Goal: Information Seeking & Learning: Learn about a topic

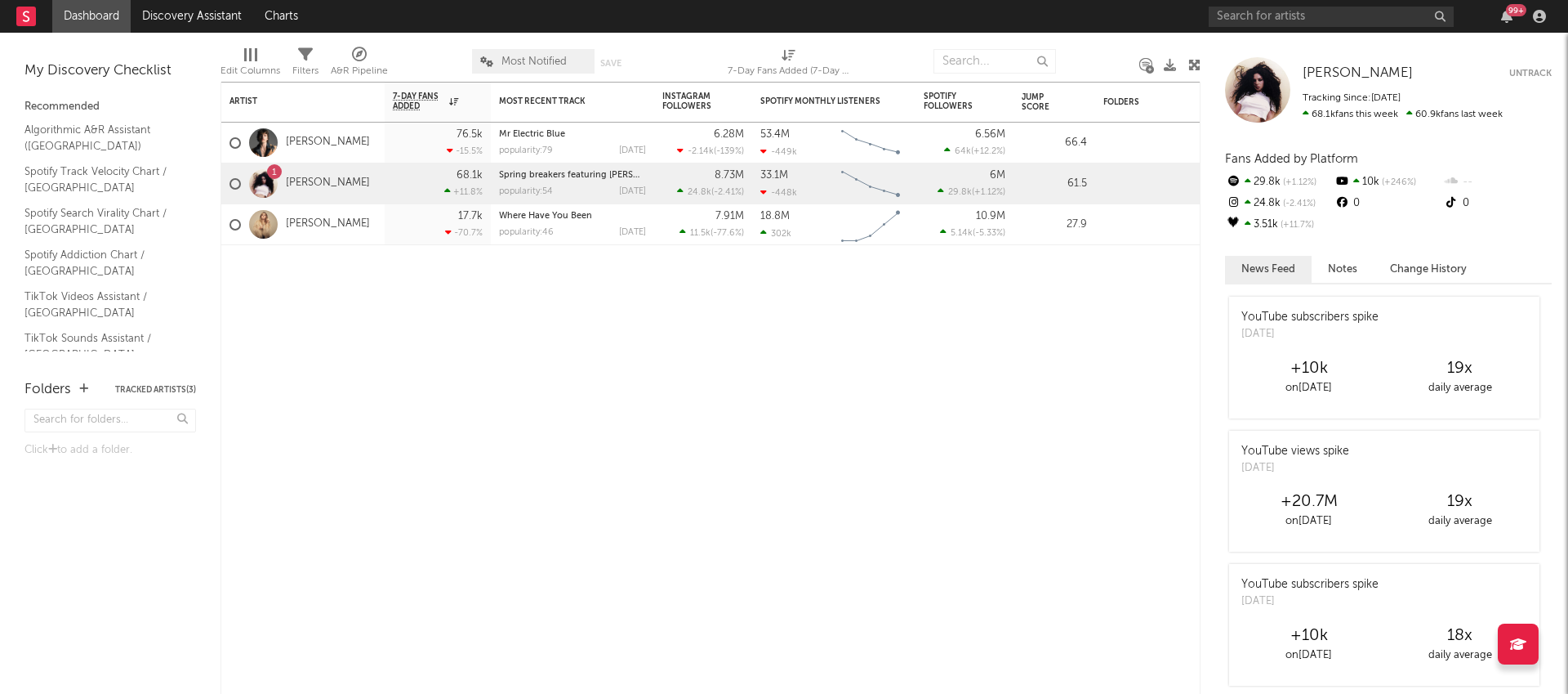
click at [99, 27] on link "Dashboard" at bounding box center [91, 16] width 78 height 32
click at [85, 135] on link "Algorithmic A&R Assistant (Middle East)" at bounding box center [102, 137] width 155 height 33
click at [979, 59] on input "text" at bounding box center [995, 61] width 122 height 25
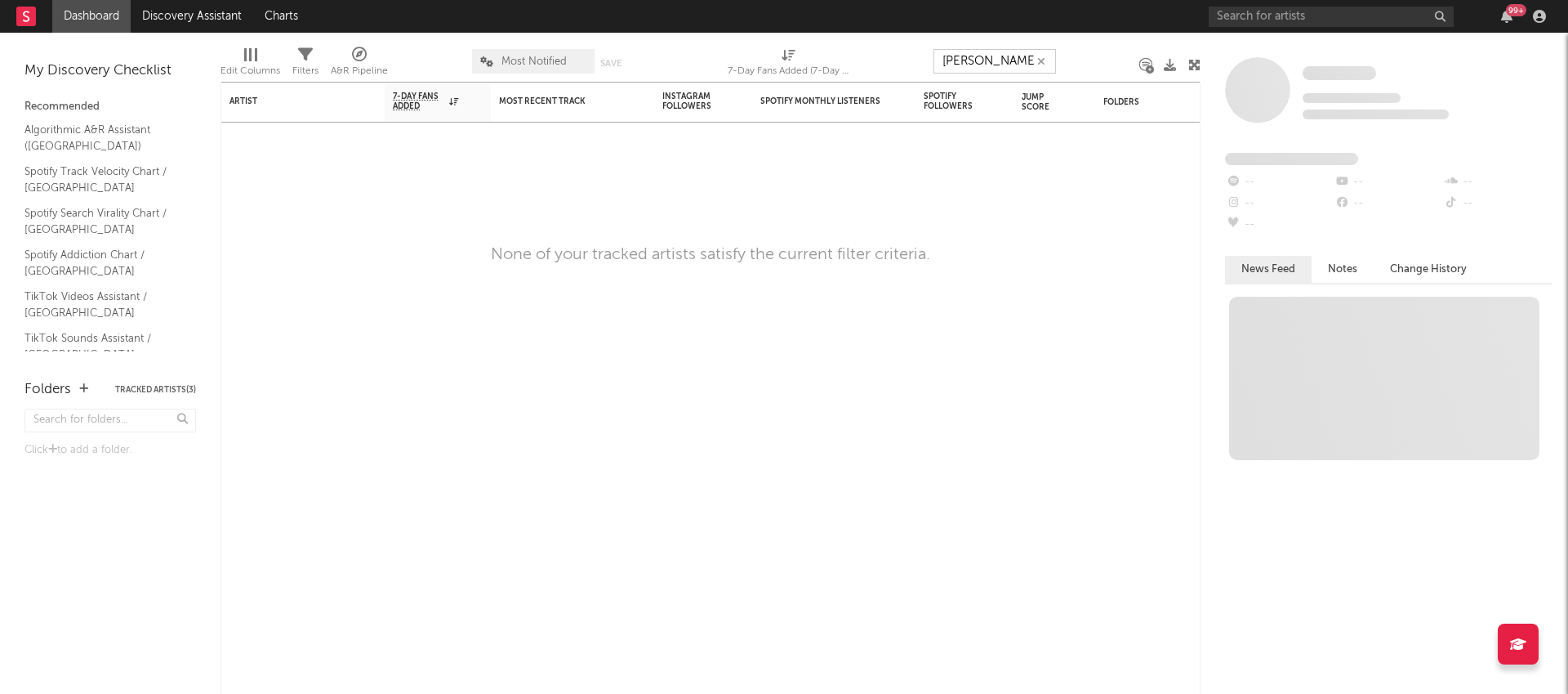
type input "nora fatehi"
click at [1047, 65] on button "button" at bounding box center [1041, 62] width 13 height 16
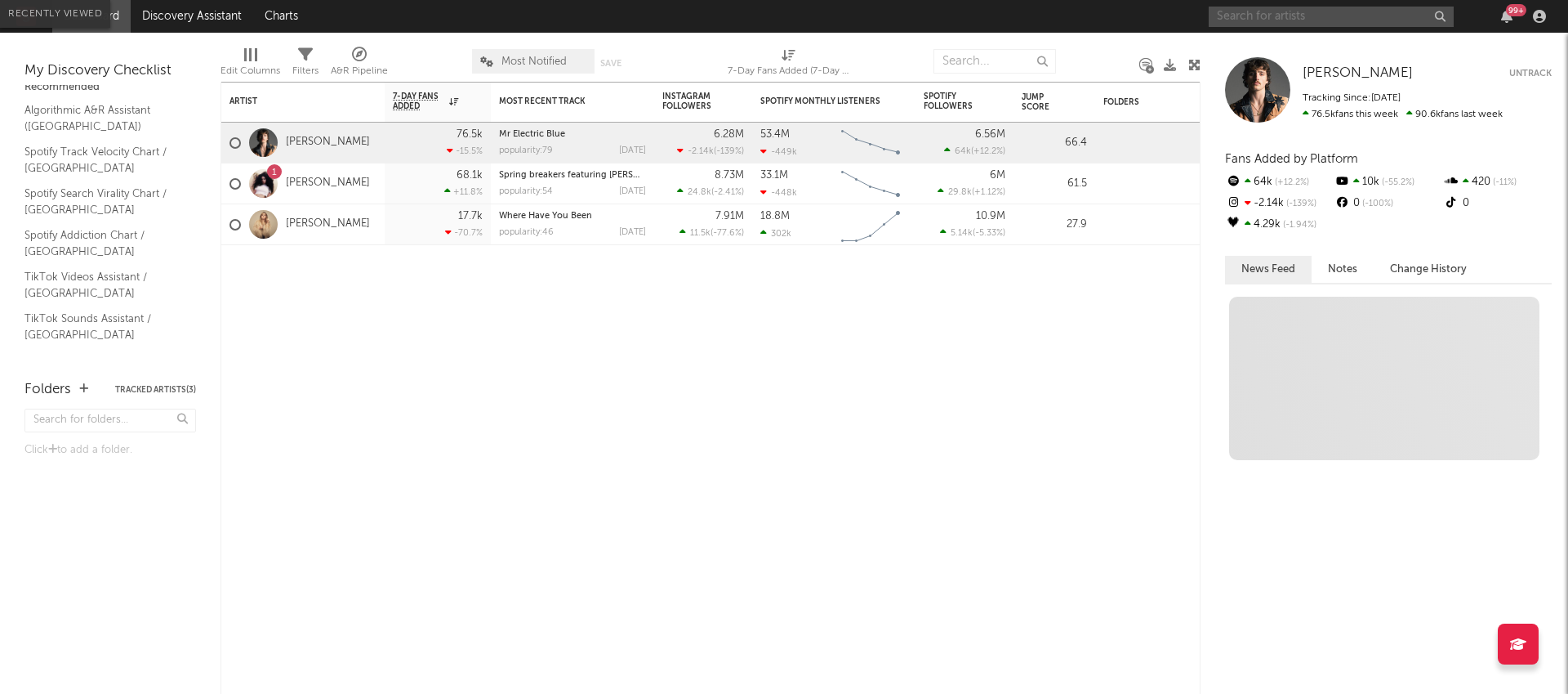
click at [1258, 14] on input "text" at bounding box center [1332, 17] width 245 height 21
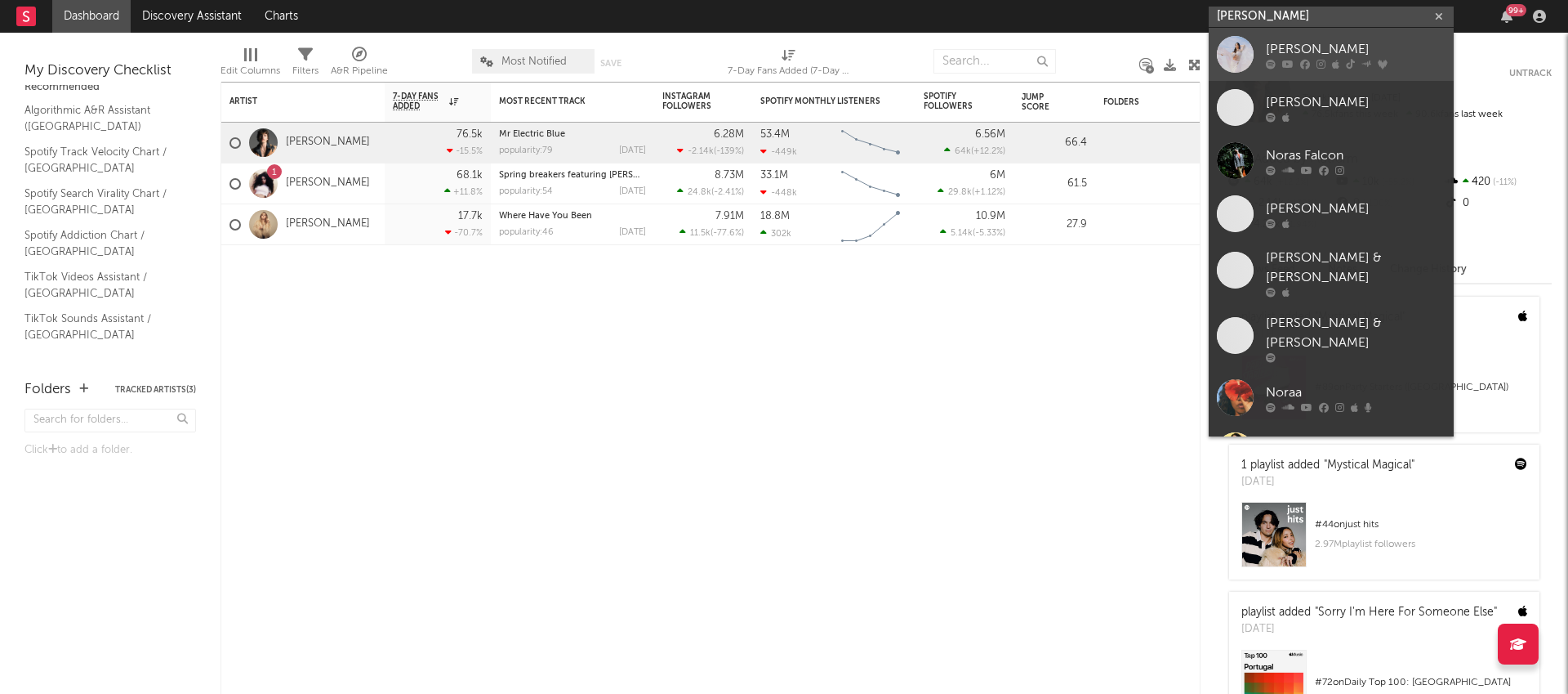
type input "nora fa"
click at [1288, 47] on div "[PERSON_NAME]" at bounding box center [1355, 49] width 179 height 20
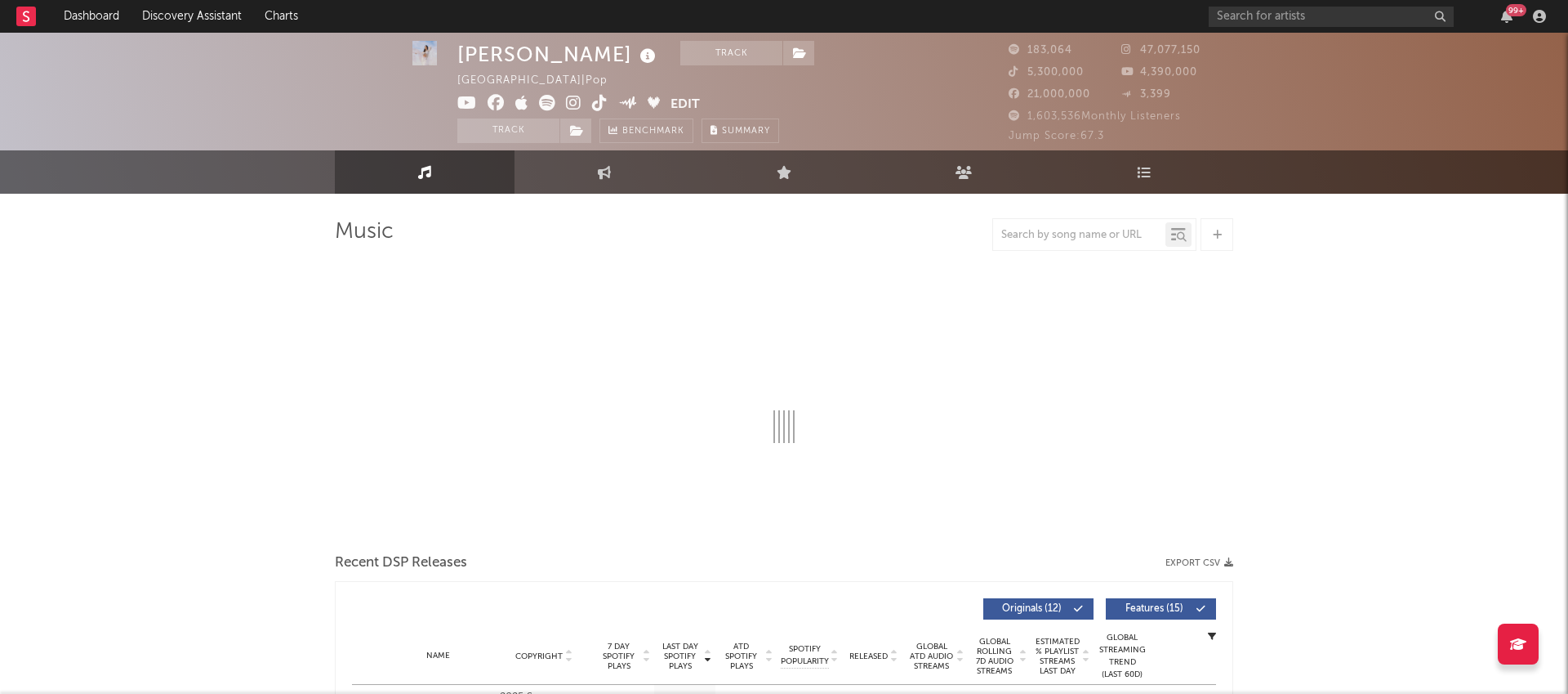
select select "6m"
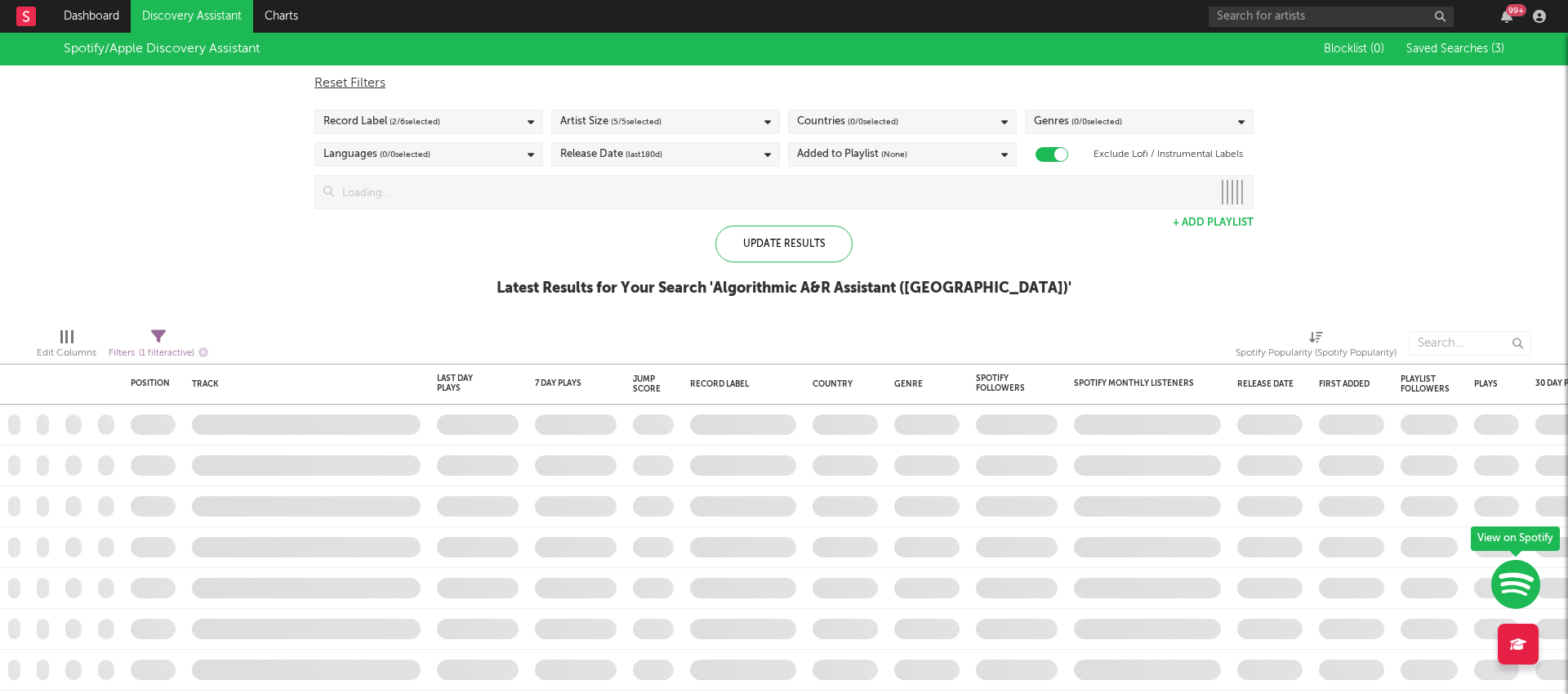
checkbox input "true"
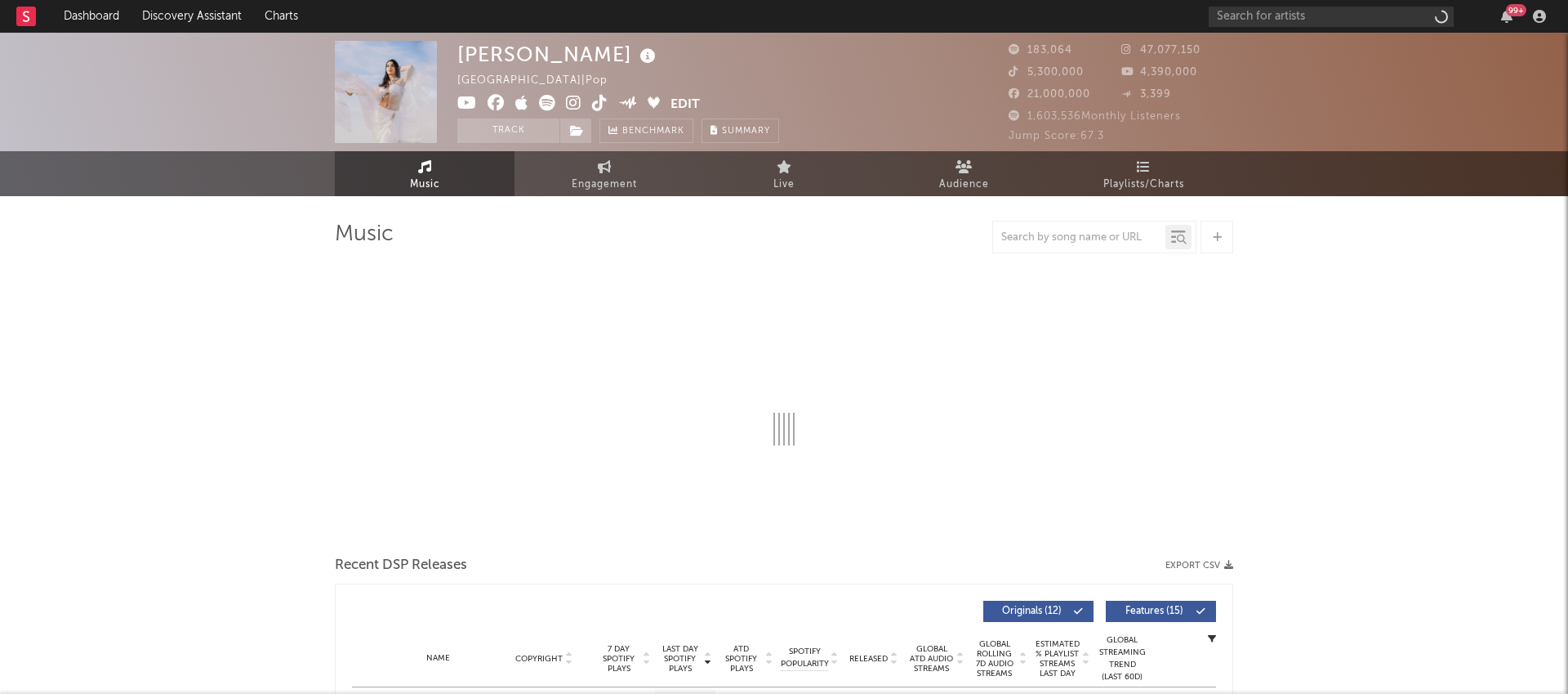
select select "6m"
